Goal: Task Accomplishment & Management: Manage account settings

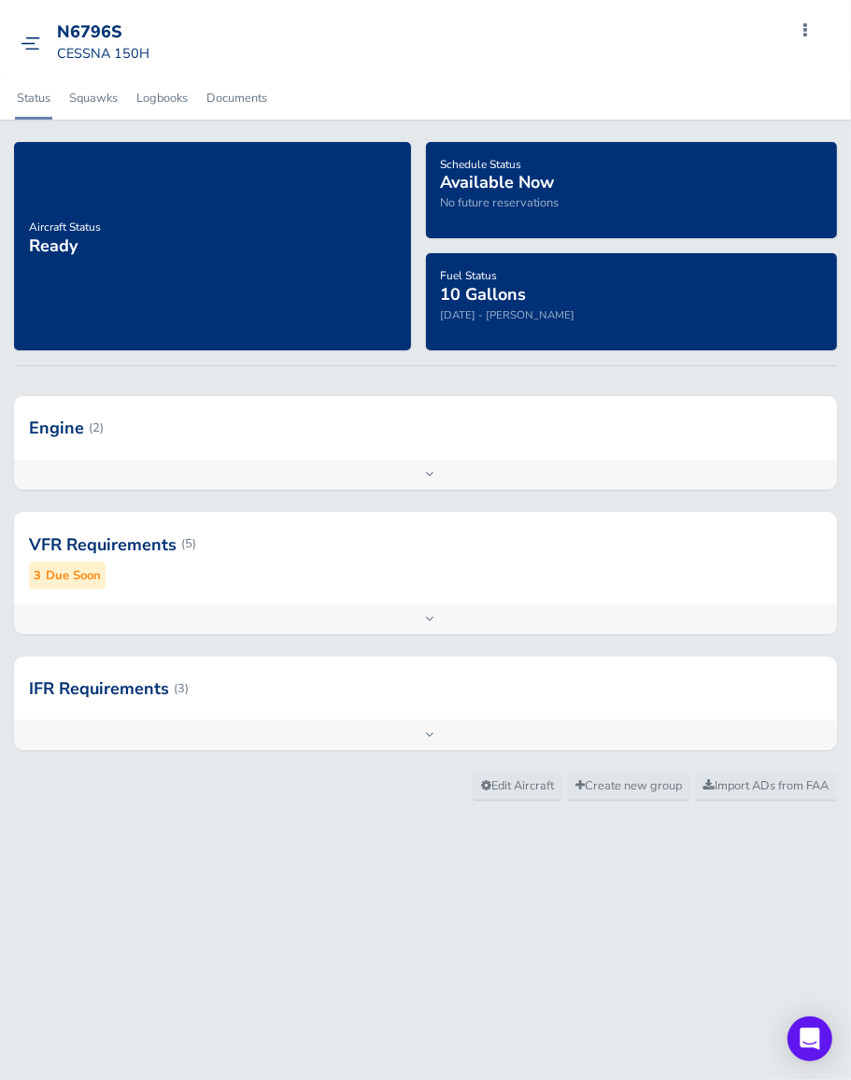
click at [28, 49] on img at bounding box center [31, 43] width 20 height 14
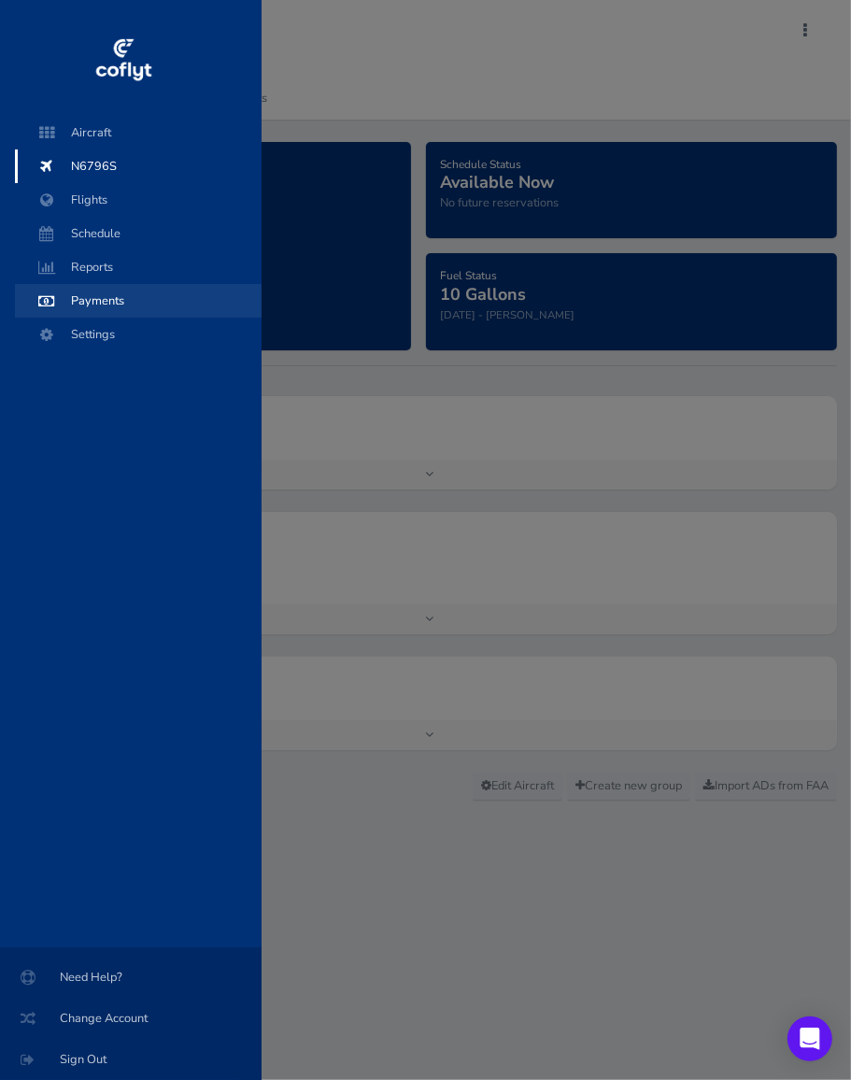
click at [91, 299] on span "Payments" at bounding box center [138, 301] width 209 height 34
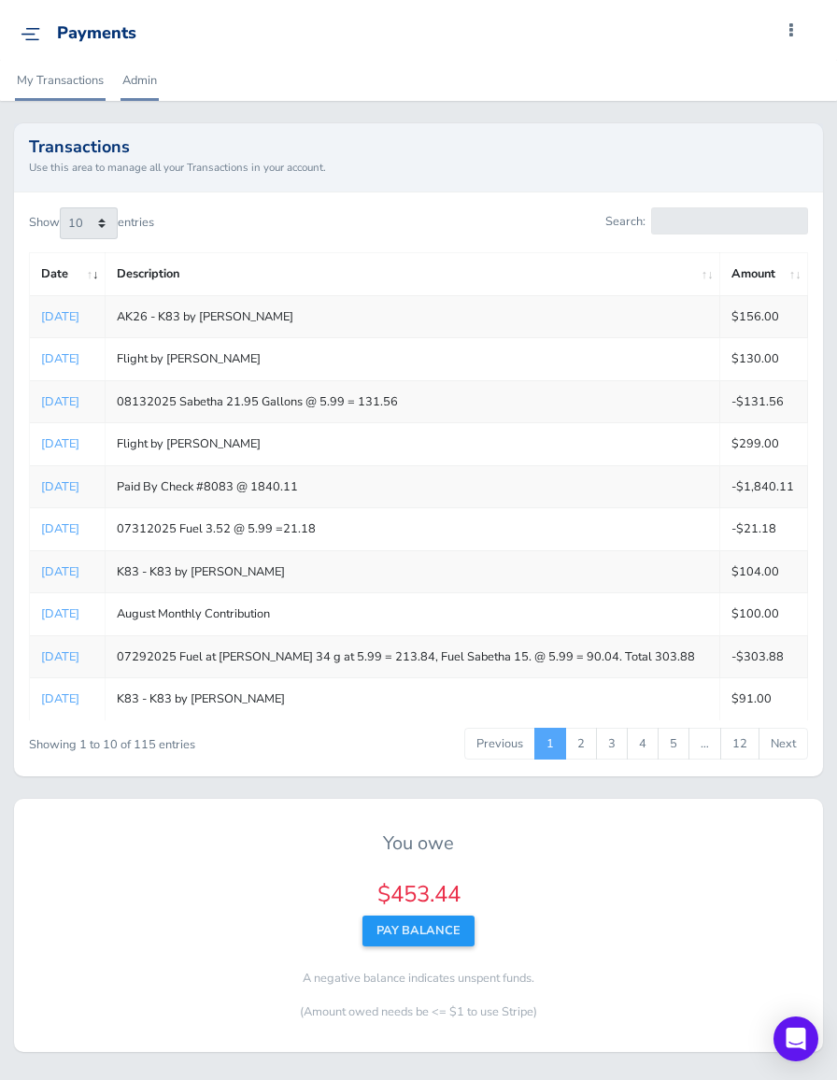
click at [136, 78] on link "Admin" at bounding box center [140, 80] width 38 height 41
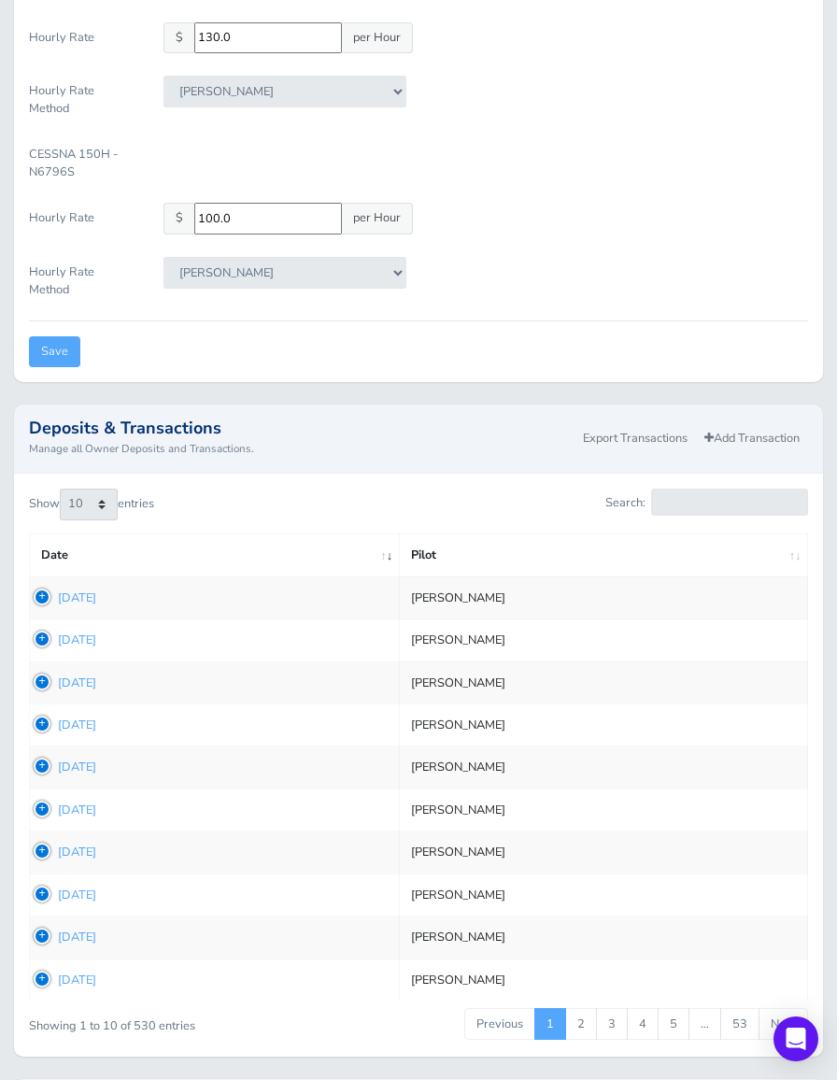
scroll to position [558, 0]
click at [747, 432] on link "Add Transaction" at bounding box center [752, 439] width 112 height 27
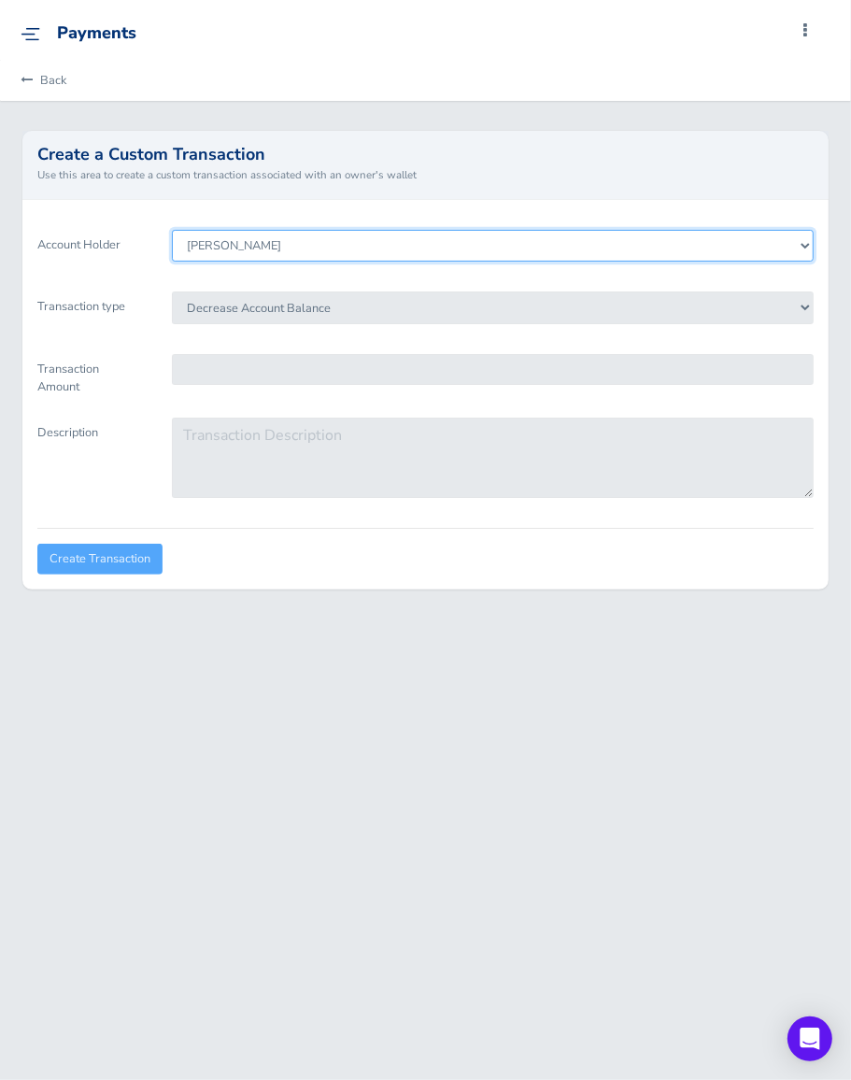
click at [279, 255] on select "[PERSON_NAME] [PERSON_NAME] [PERSON_NAME] [PERSON_NAME] [PERSON_NAME] [PERSON_N…" at bounding box center [493, 246] width 643 height 32
select select "8207"
click at [172, 230] on select "[PERSON_NAME] [PERSON_NAME] [PERSON_NAME] [PERSON_NAME] [PERSON_NAME] [PERSON_N…" at bounding box center [493, 246] width 643 height 32
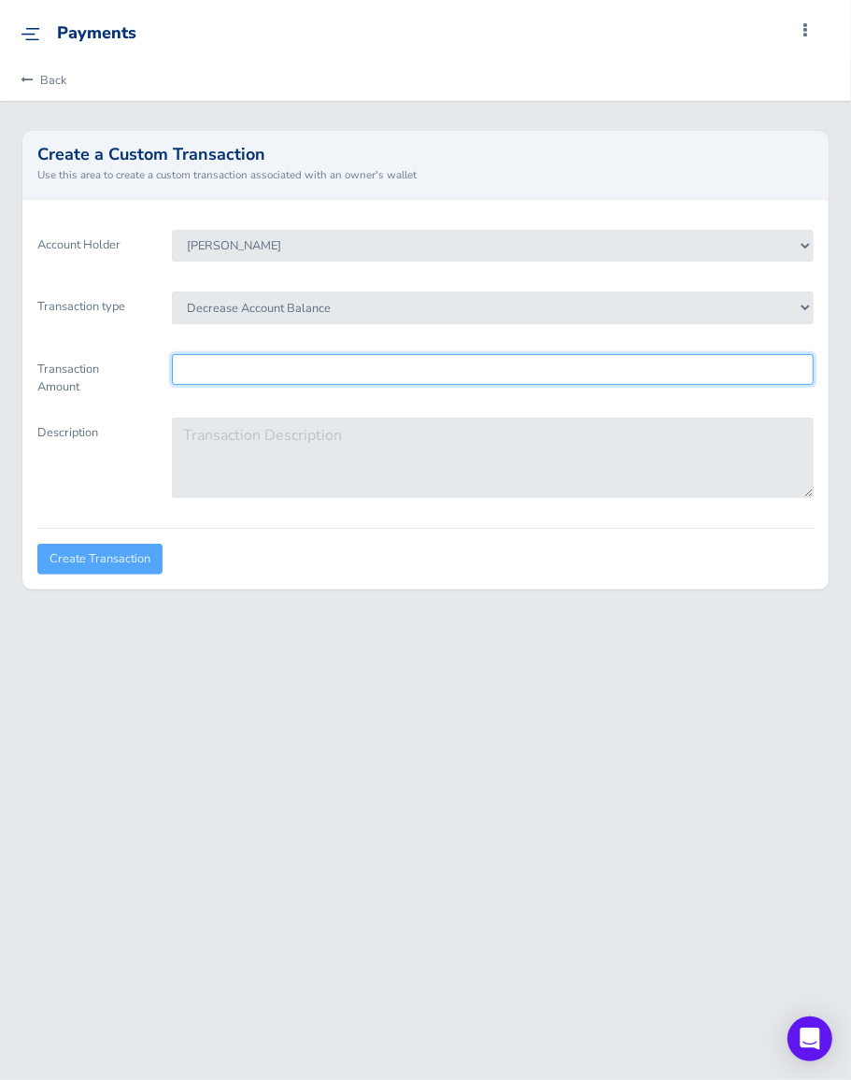
click at [250, 362] on input "Transaction Amount" at bounding box center [493, 369] width 643 height 31
click at [209, 371] on input "Transaction Amount" at bounding box center [493, 369] width 643 height 31
paste input "1919.27"
type input "1919.27"
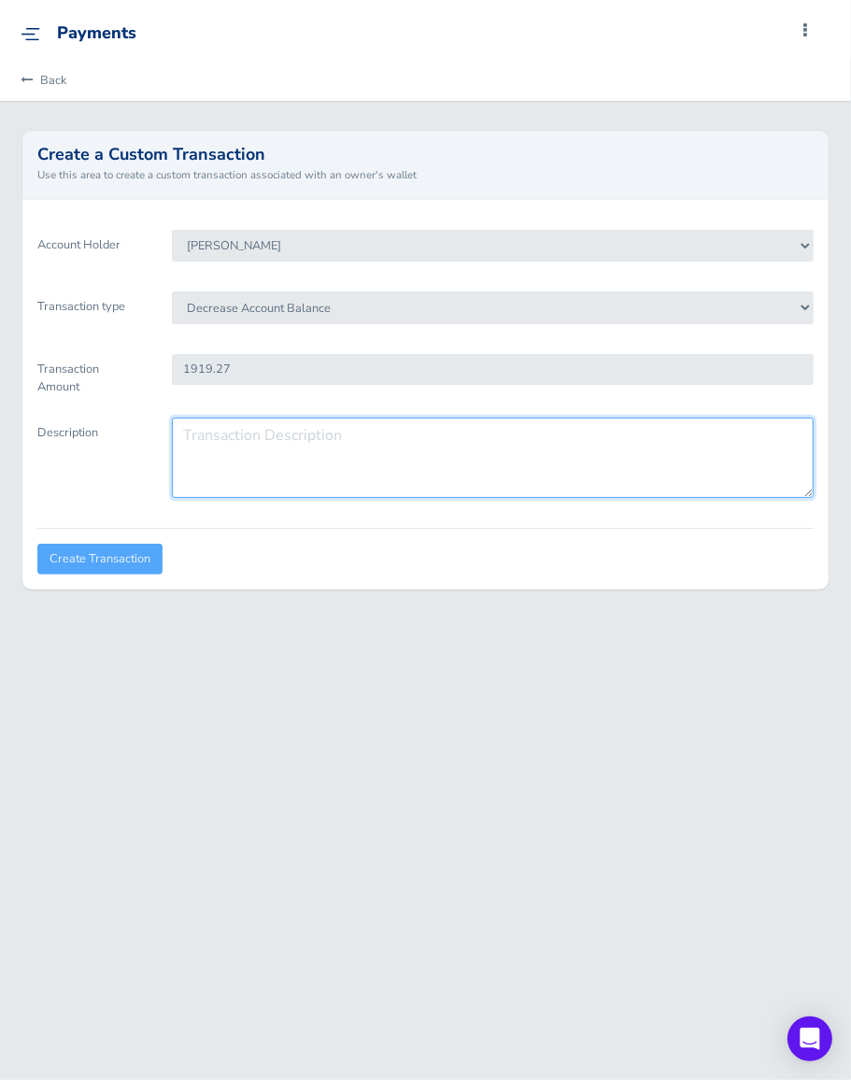
click at [235, 433] on textarea "Description" at bounding box center [493, 458] width 643 height 80
type textarea "08142025 Payment by check"
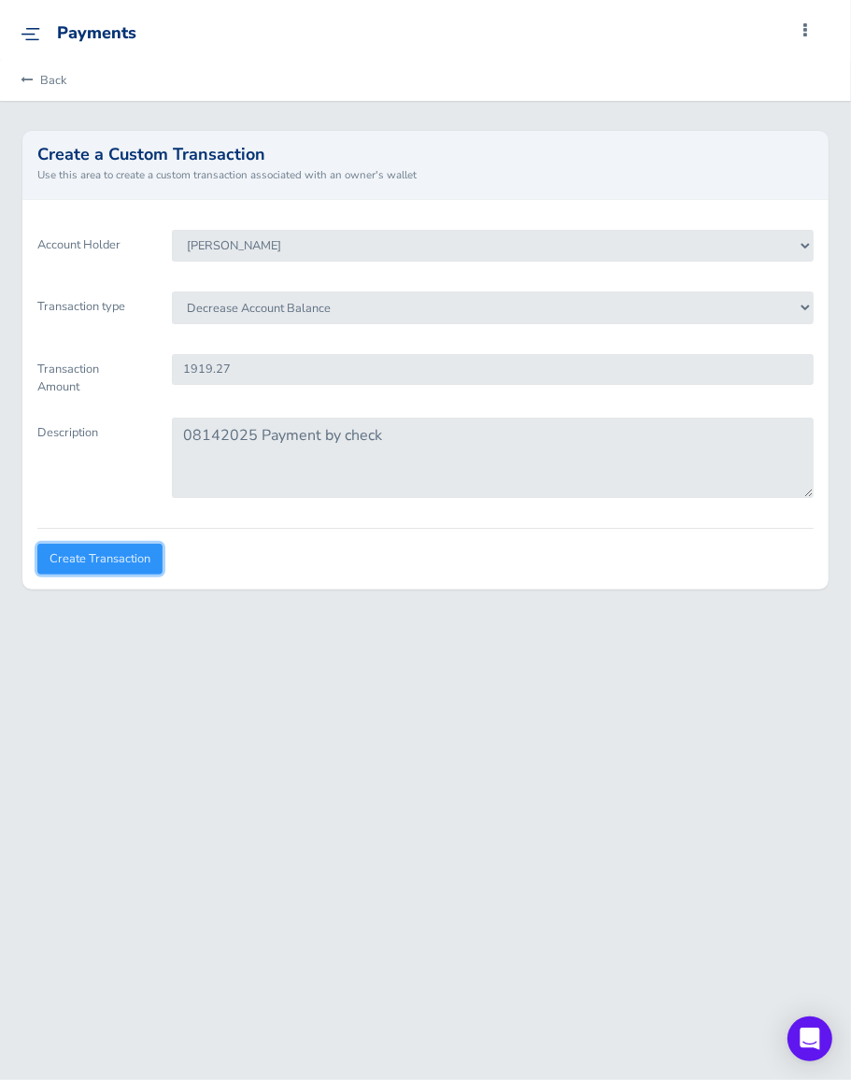
click at [112, 554] on input "Create Transaction" at bounding box center [99, 559] width 125 height 31
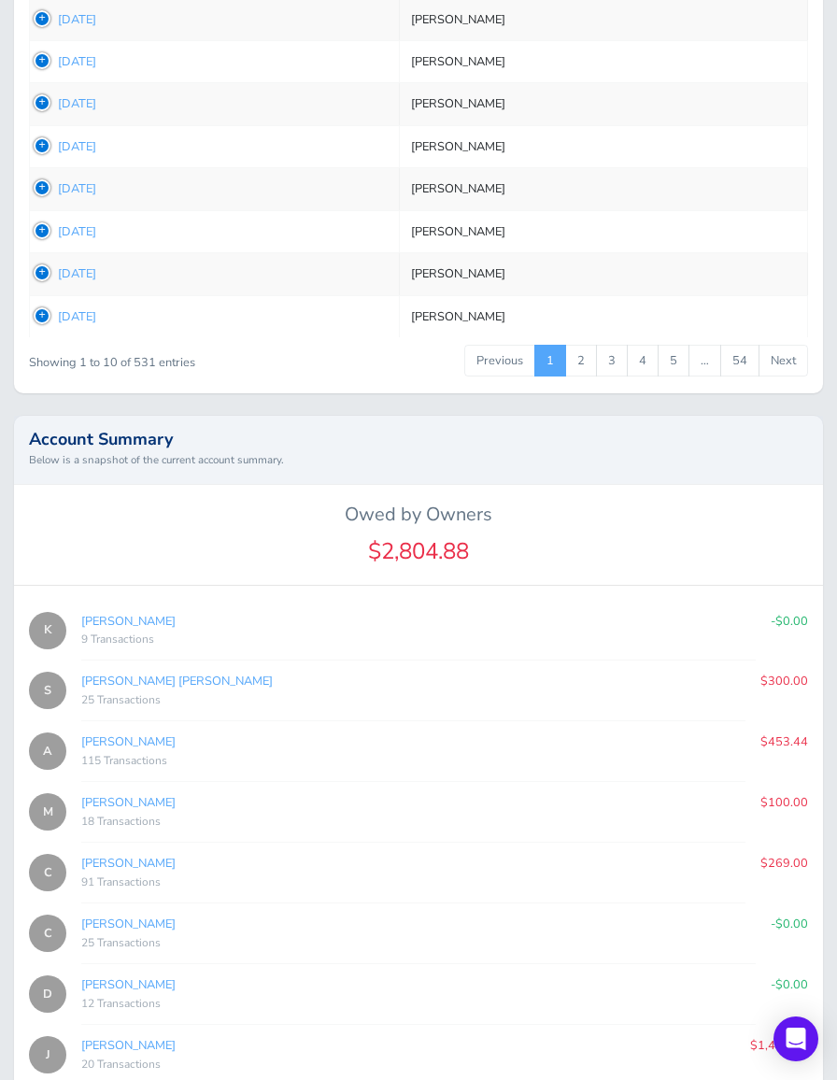
scroll to position [1492, 0]
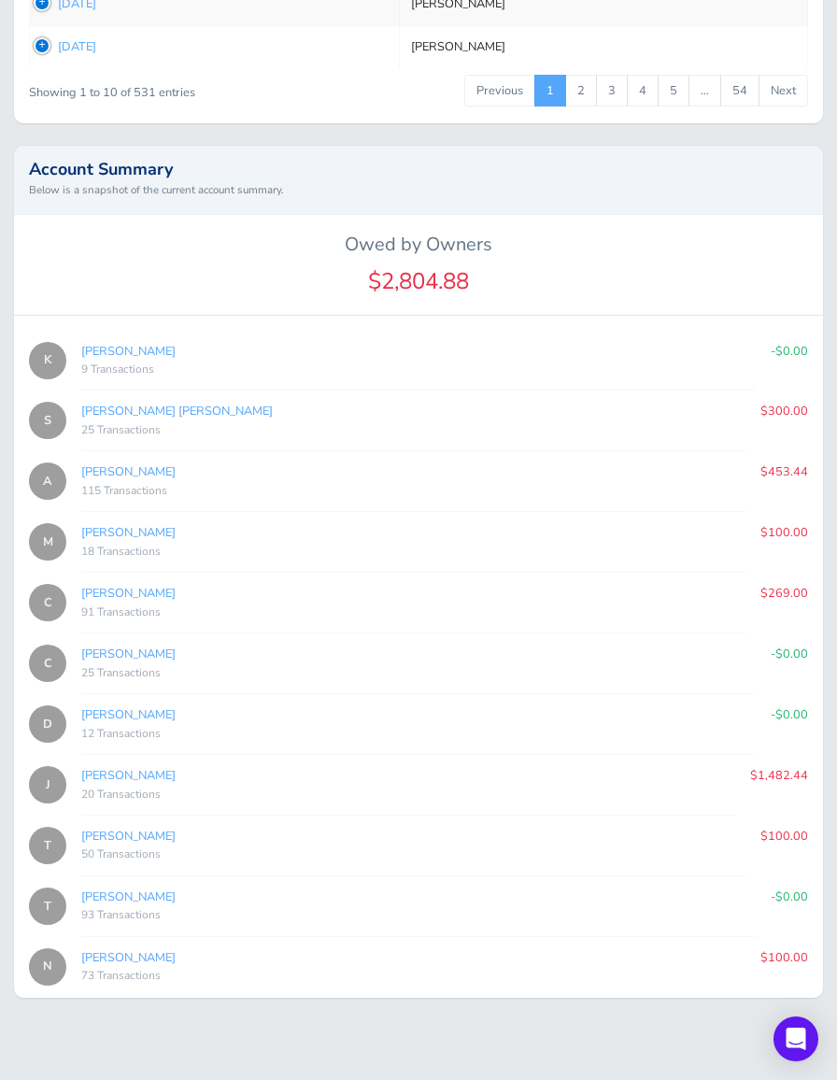
click at [298, 53] on td "1754403711 Aug 05, 2025" at bounding box center [215, 46] width 370 height 42
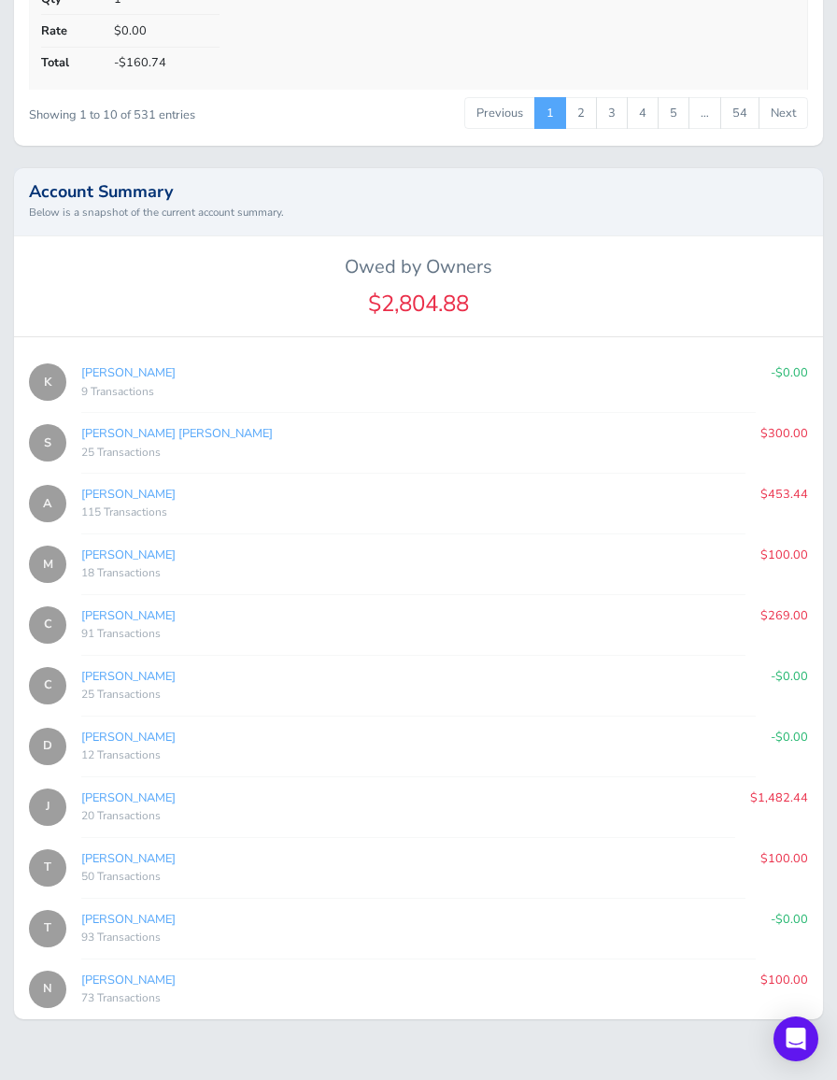
scroll to position [1636, 0]
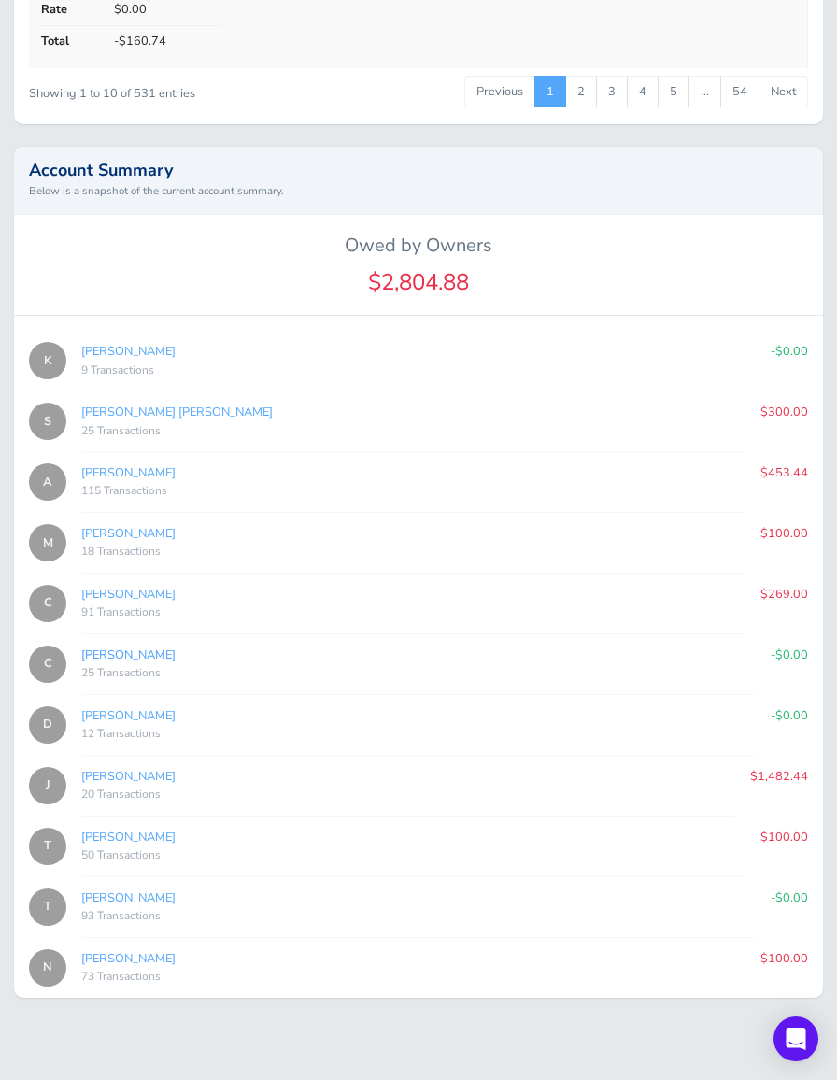
click at [110, 647] on link "Cooper Scott" at bounding box center [128, 655] width 94 height 17
type input "de32d1fd9b"
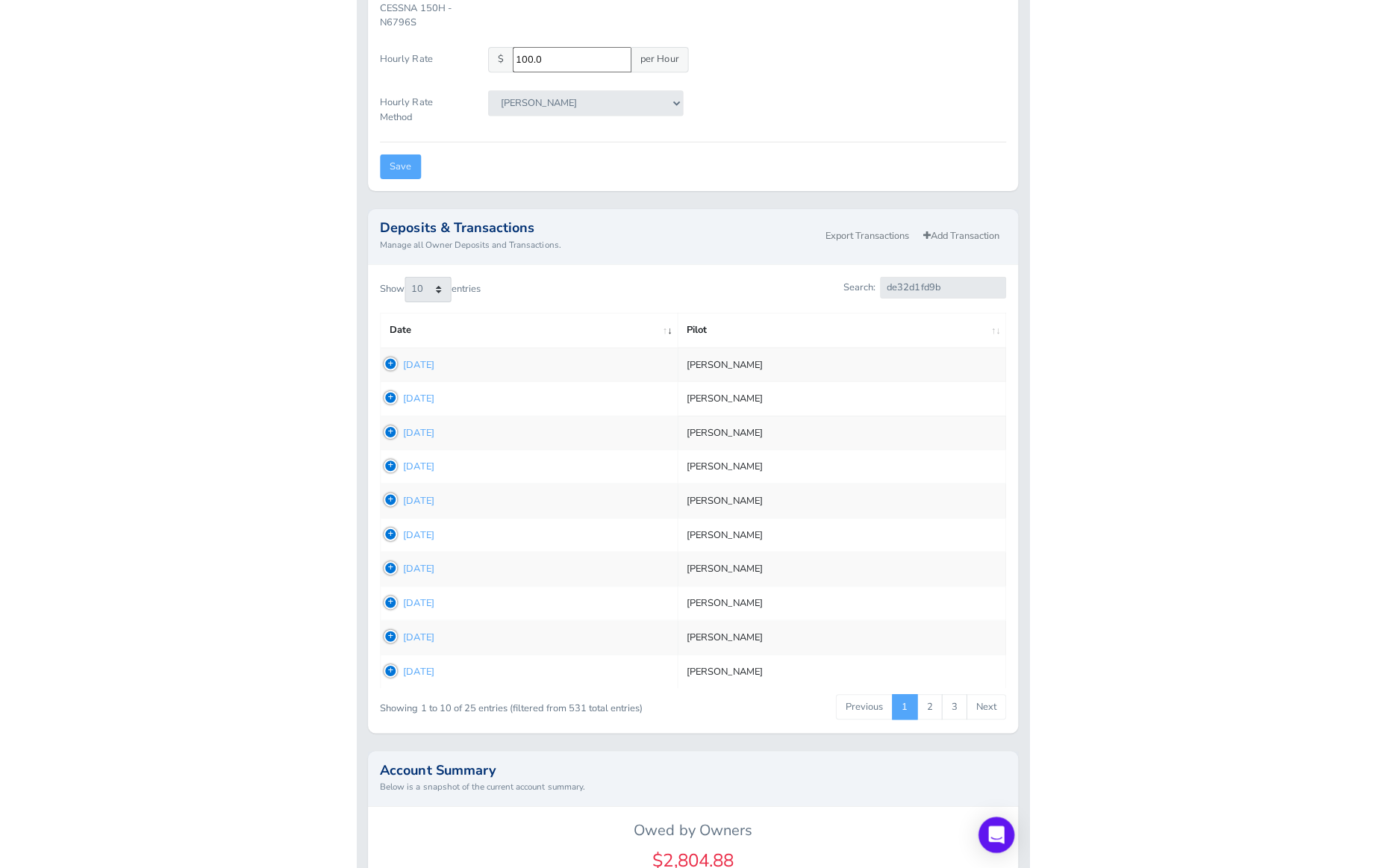
scroll to position [520, 0]
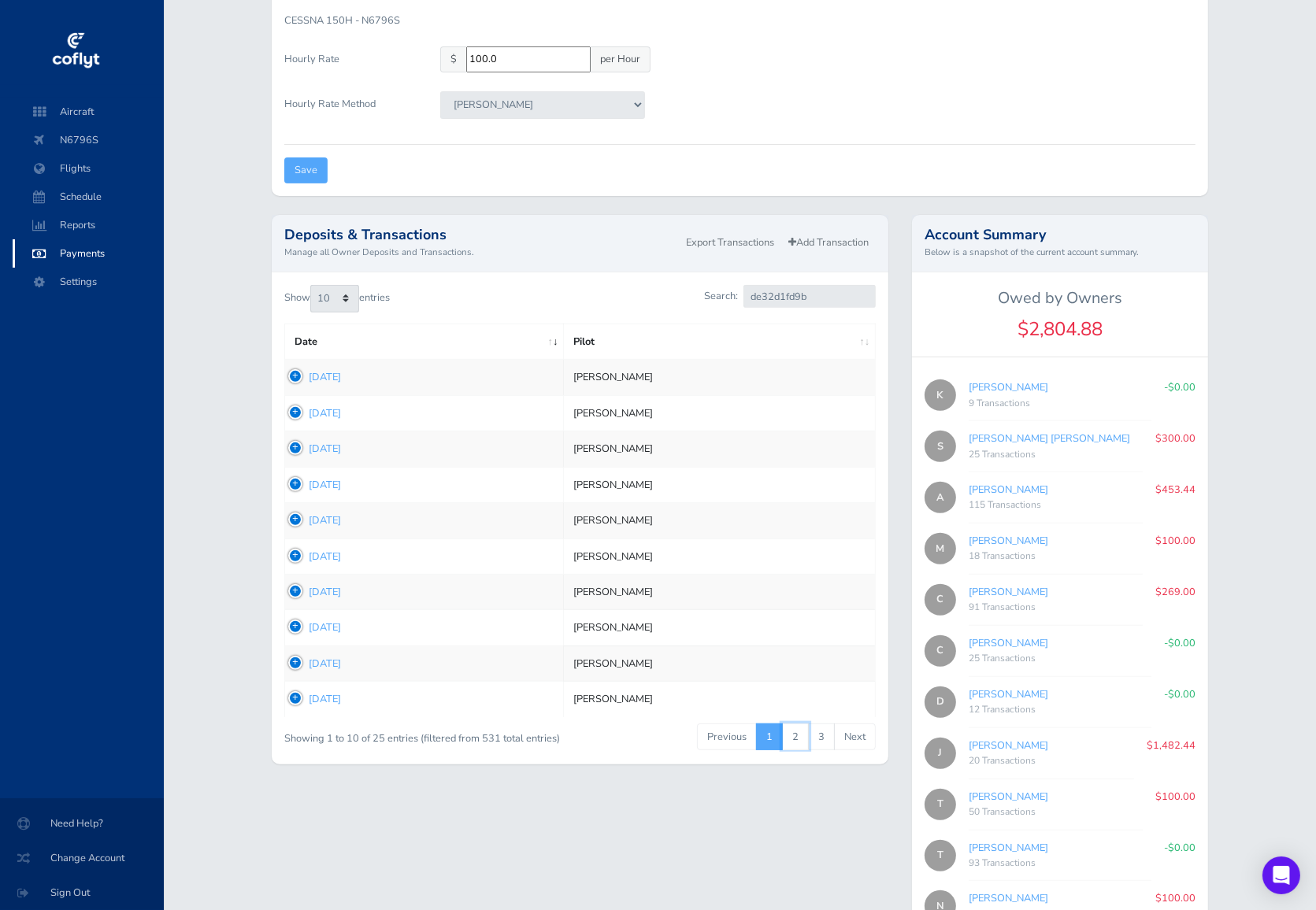
click at [704, 733] on link "2" at bounding box center [795, 737] width 27 height 27
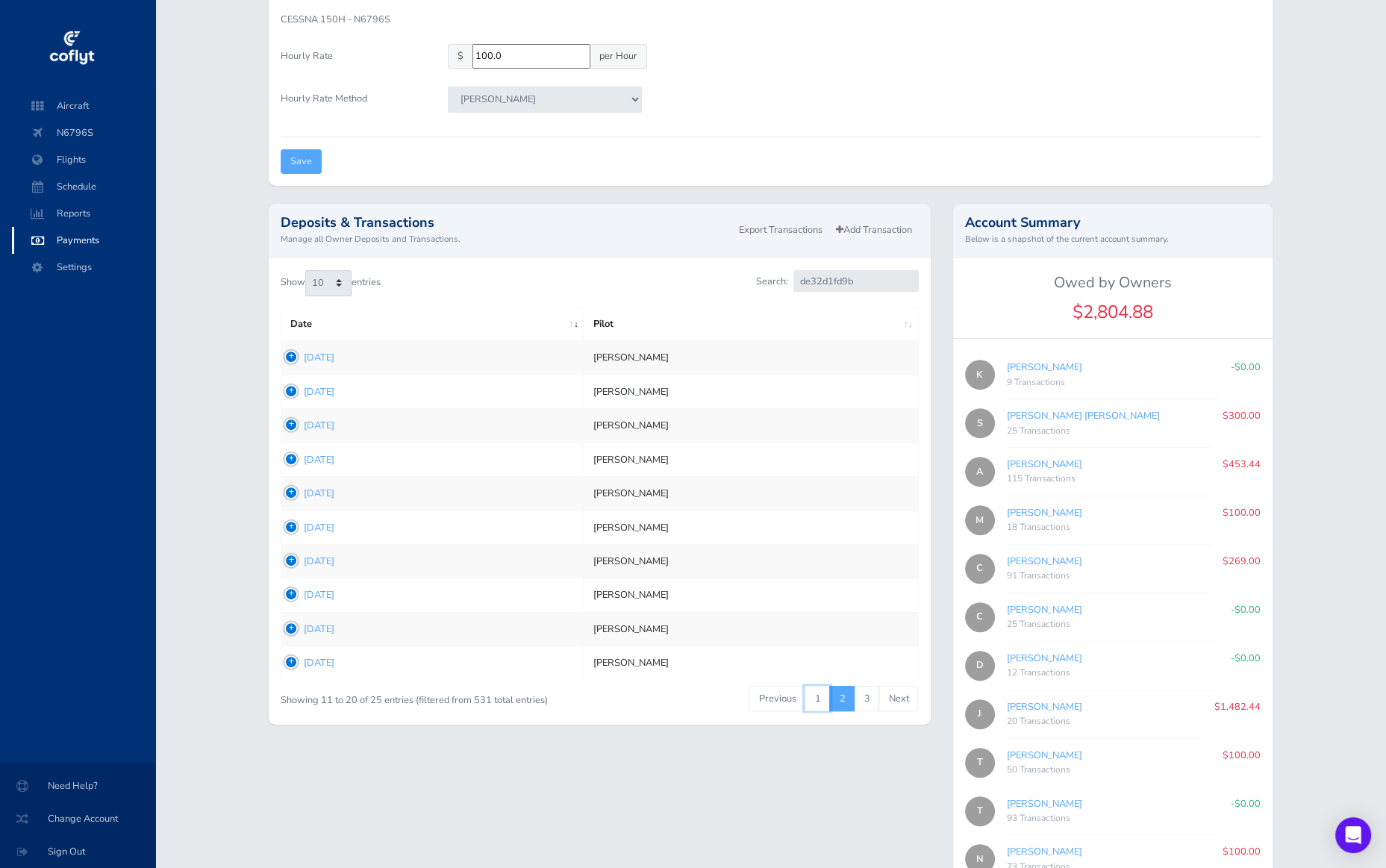
click at [668, 696] on link "1" at bounding box center [817, 699] width 26 height 26
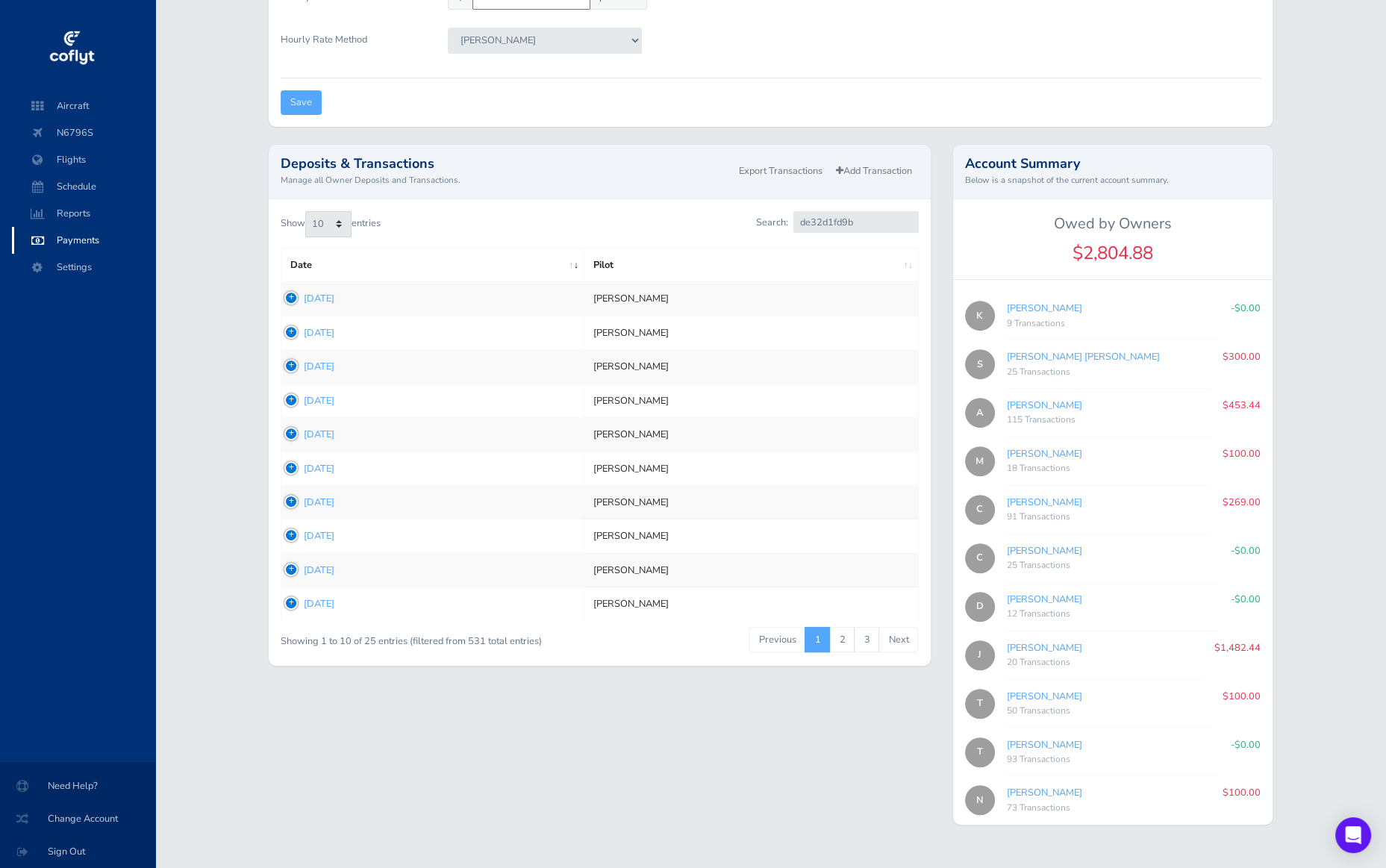
scroll to position [595, 0]
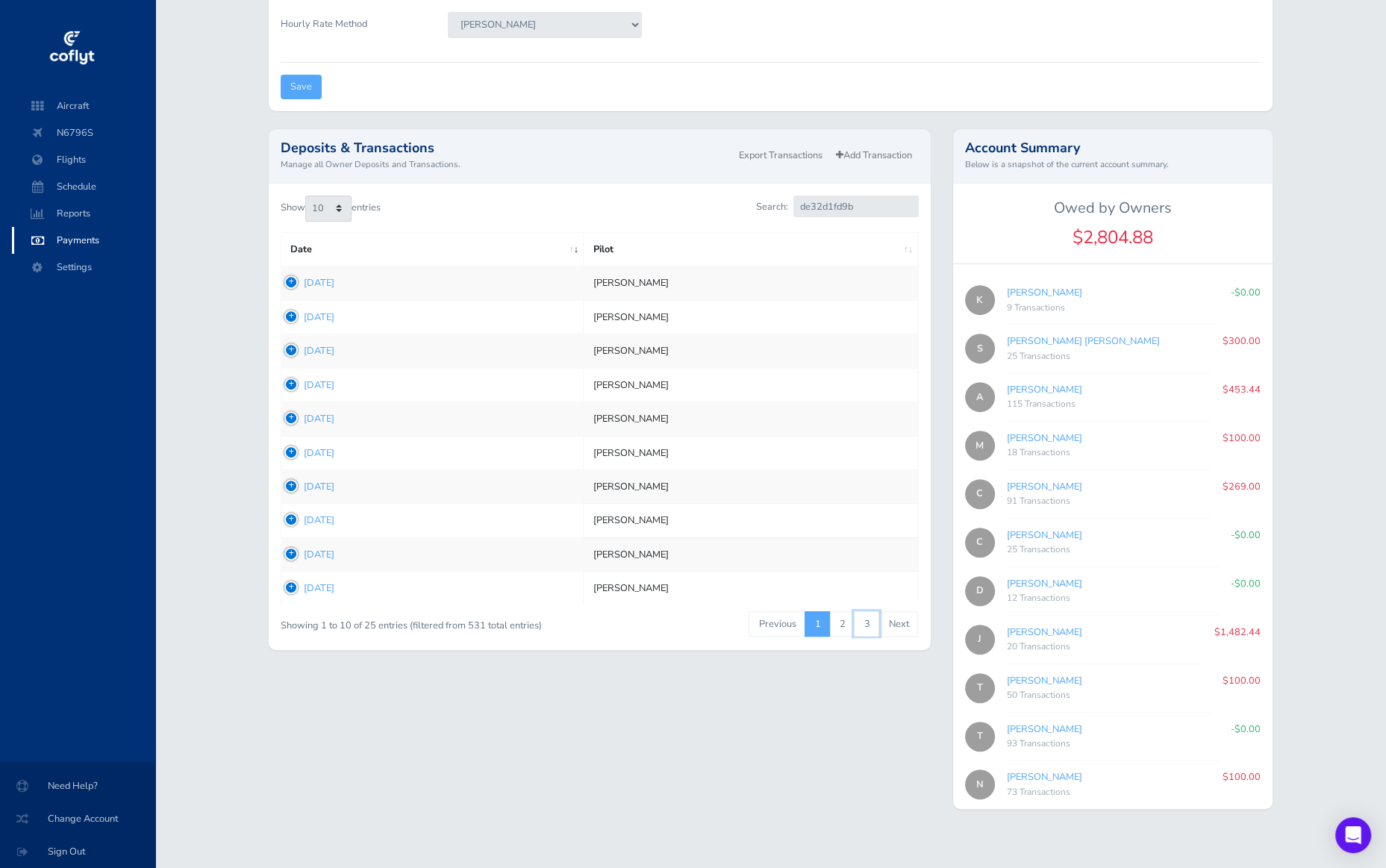
click at [668, 620] on link "3" at bounding box center [867, 624] width 26 height 26
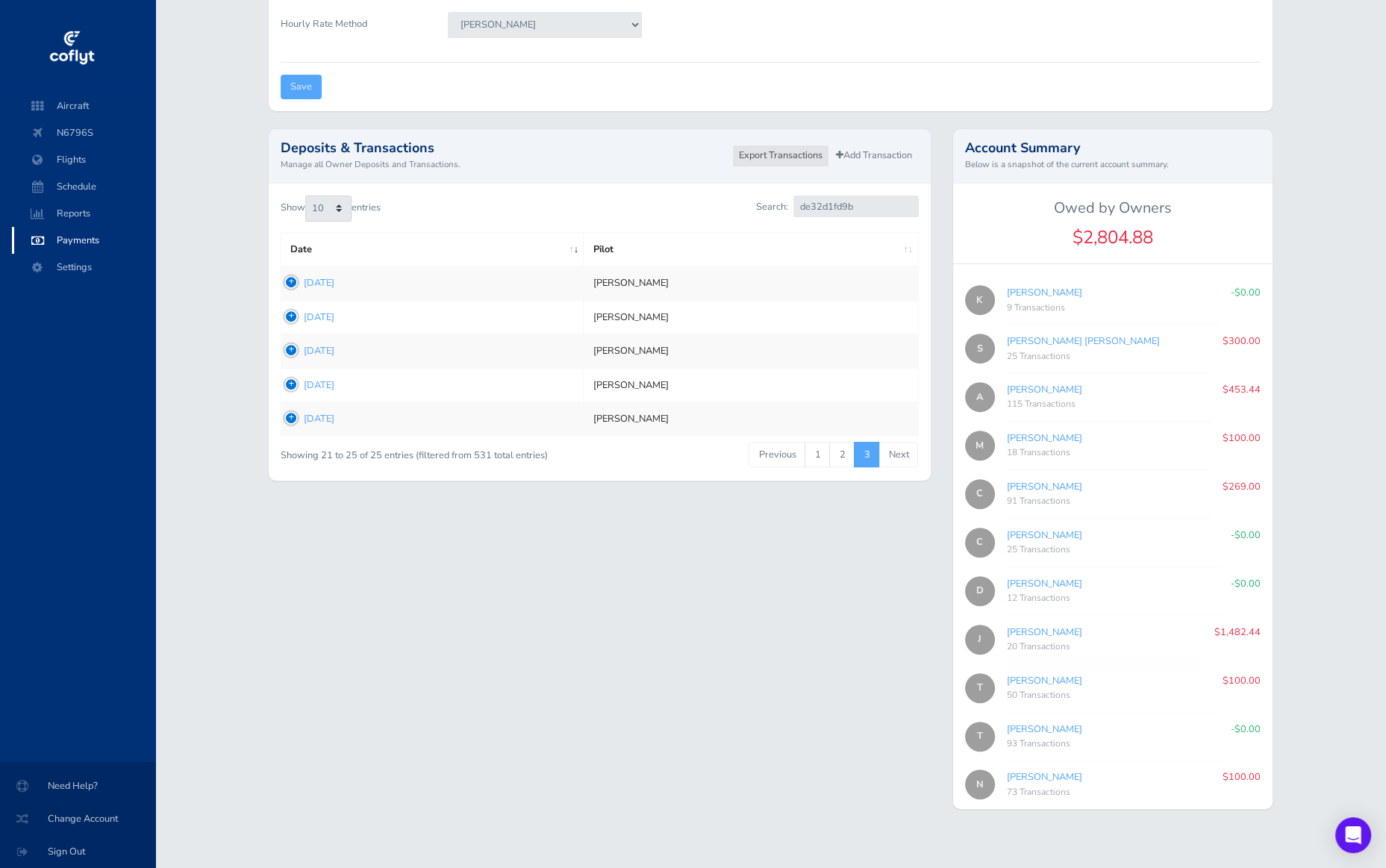
click at [668, 154] on link "Export Transactions" at bounding box center [780, 155] width 97 height 22
click at [77, 107] on span "Aircraft" at bounding box center [84, 106] width 113 height 27
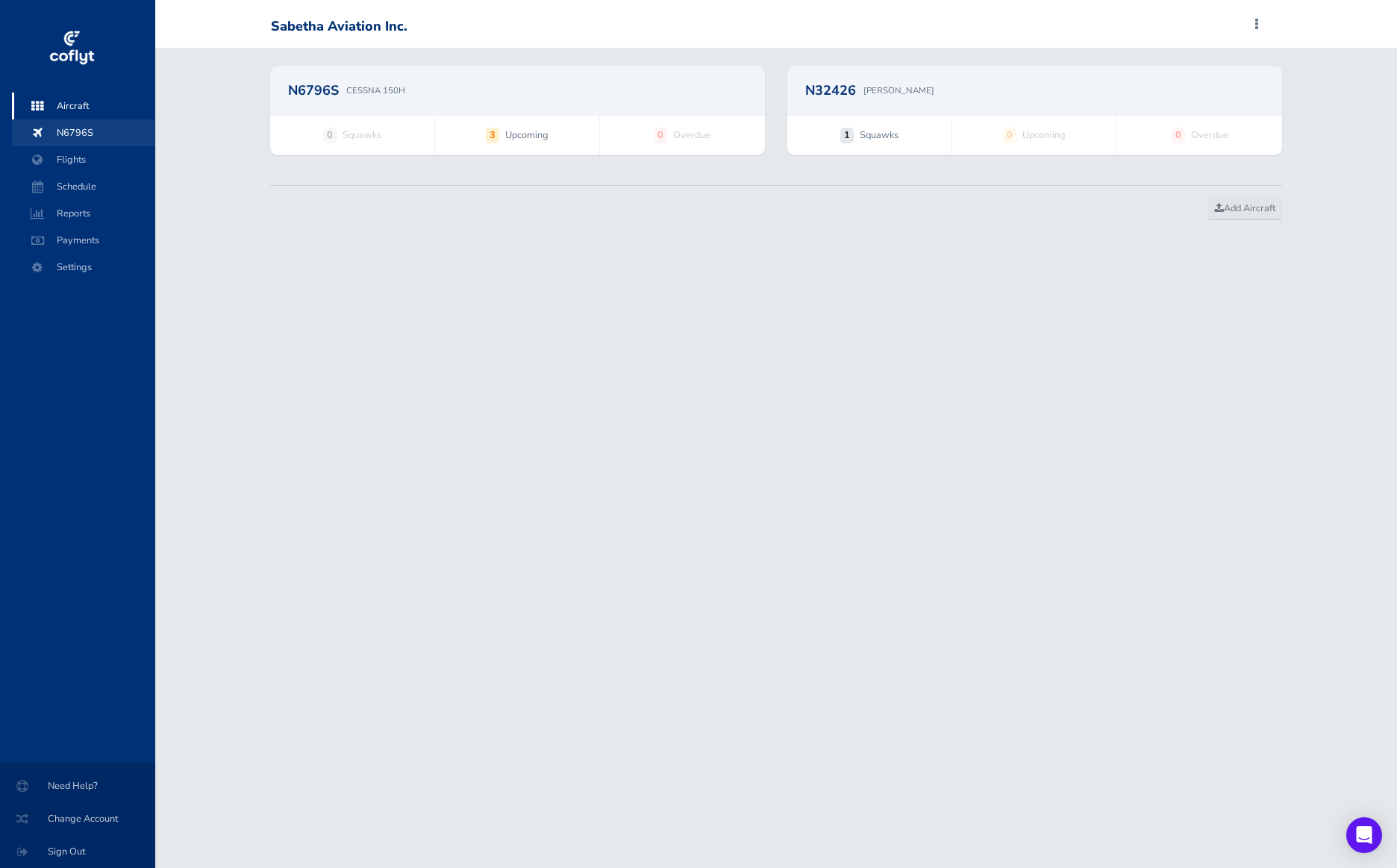
click at [74, 133] on span "N6796S" at bounding box center [84, 133] width 113 height 27
